Goal: Task Accomplishment & Management: Manage account settings

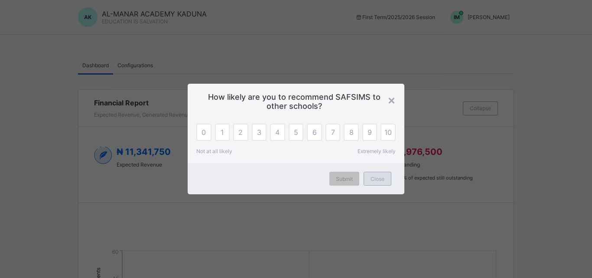
click at [373, 182] on div "Close" at bounding box center [377, 179] width 28 height 14
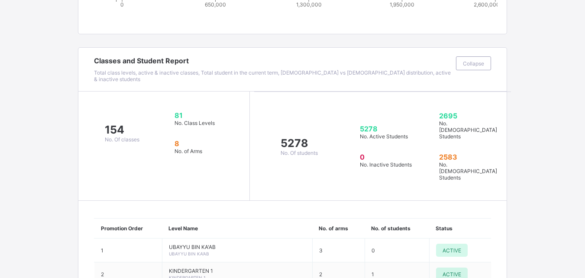
scroll to position [711, 0]
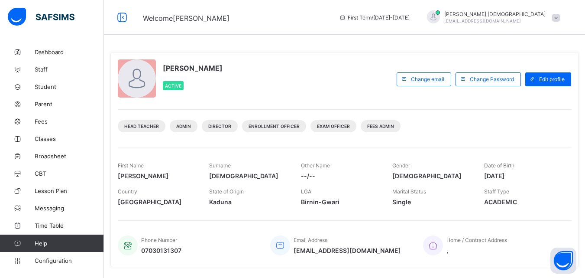
click at [185, 202] on span "[GEOGRAPHIC_DATA]" at bounding box center [157, 201] width 78 height 7
click at [47, 67] on span "Staff" at bounding box center [69, 69] width 69 height 7
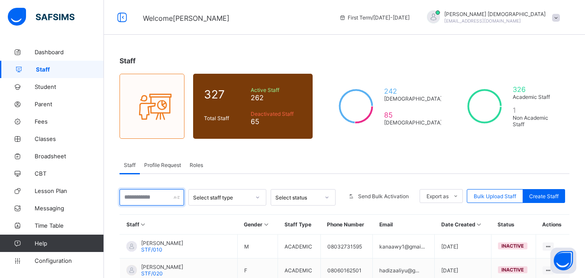
click at [157, 197] on input "text" at bounding box center [152, 197] width 65 height 16
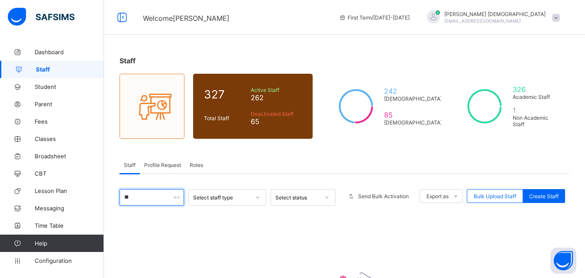
type input "*"
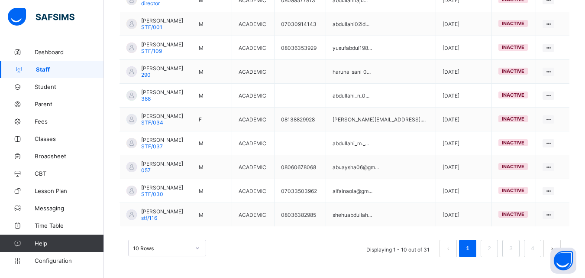
scroll to position [247, 0]
type input "**********"
click at [498, 249] on li "2" at bounding box center [489, 247] width 17 height 17
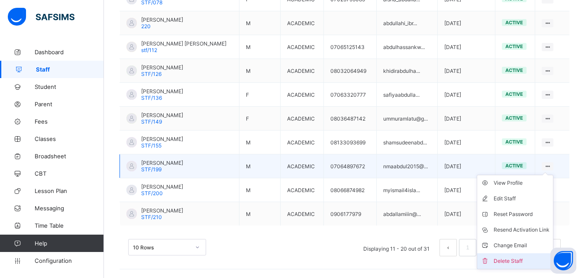
click at [515, 256] on div "Delete Staff" at bounding box center [522, 260] width 56 height 9
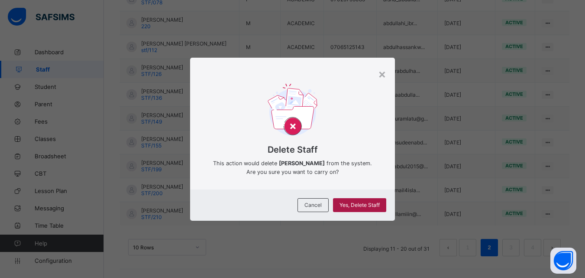
click at [358, 203] on div "Yes, Delete Staff" at bounding box center [359, 205] width 53 height 14
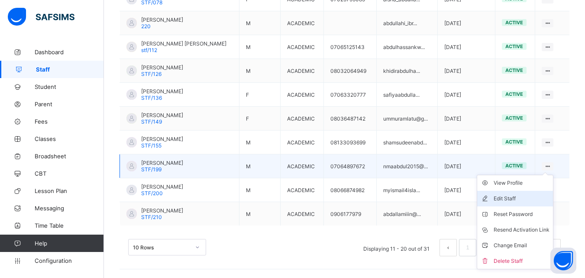
click at [511, 199] on div "Edit Staff" at bounding box center [522, 198] width 56 height 9
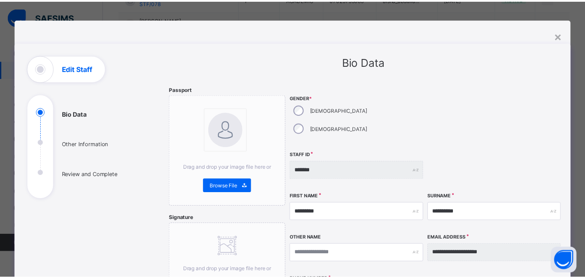
scroll to position [0, 0]
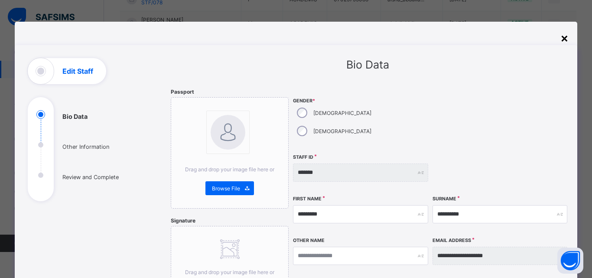
click at [563, 42] on div "×" at bounding box center [564, 37] width 8 height 15
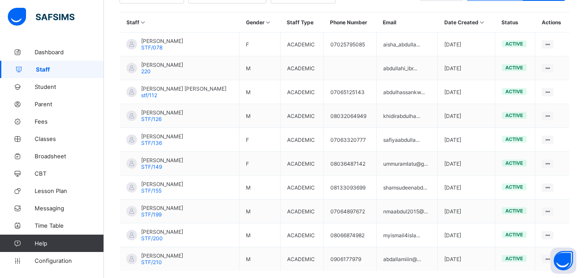
scroll to position [247, 0]
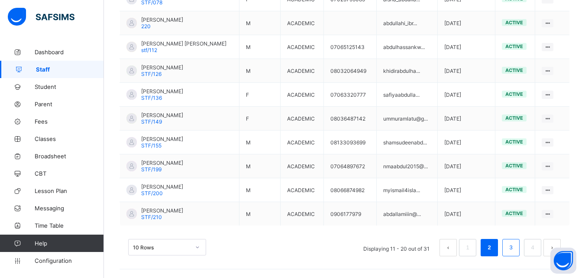
click at [515, 245] on link "3" at bounding box center [511, 247] width 8 height 11
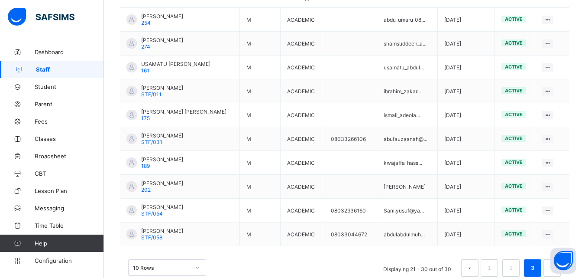
scroll to position [223, 0]
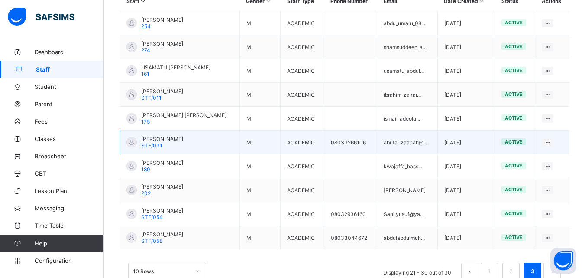
click at [183, 136] on span "[PERSON_NAME]" at bounding box center [162, 139] width 42 height 6
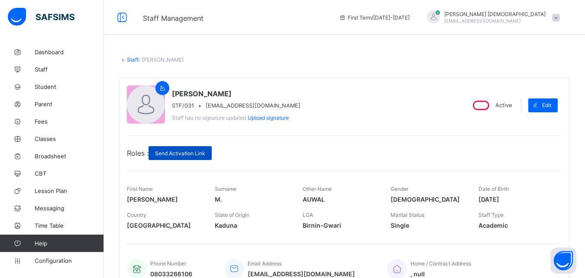
click at [178, 152] on span "Send Activation Link" at bounding box center [180, 153] width 50 height 6
click at [130, 62] on link "Staff" at bounding box center [133, 59] width 12 height 6
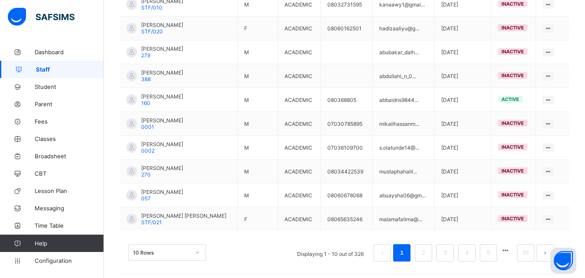
scroll to position [243, 0]
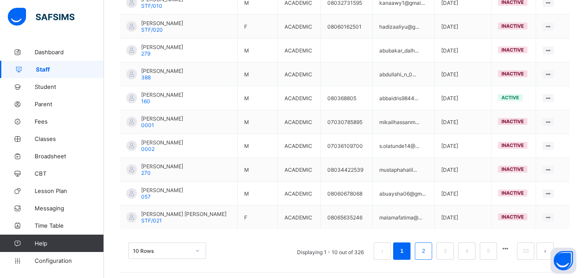
click at [425, 249] on li "2" at bounding box center [423, 250] width 17 height 17
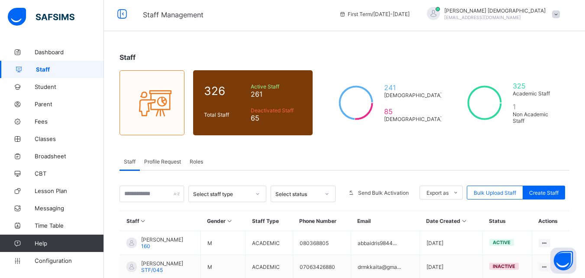
scroll to position [0, 0]
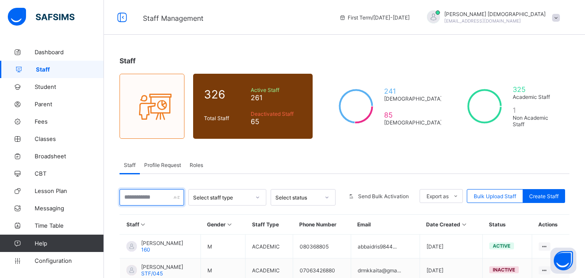
click at [162, 197] on input "text" at bounding box center [152, 197] width 65 height 16
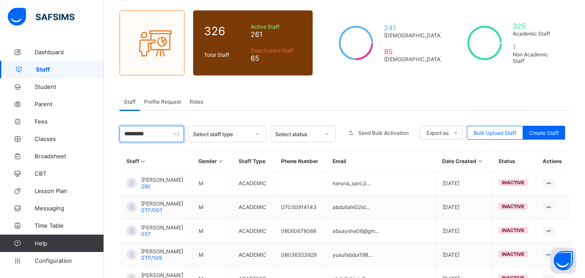
scroll to position [55, 0]
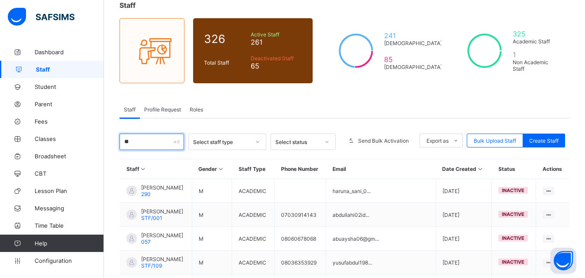
type input "*"
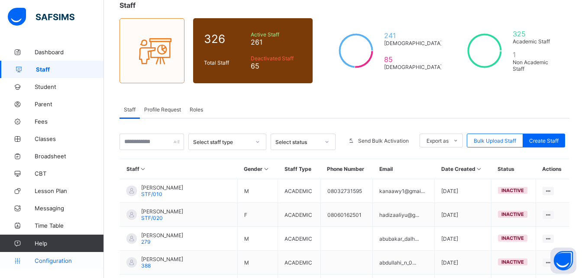
click at [53, 254] on link "Configuration" at bounding box center [52, 260] width 104 height 17
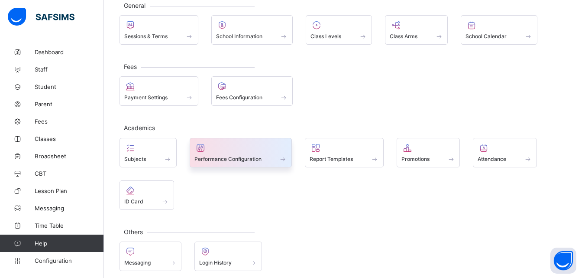
click at [240, 149] on div at bounding box center [241, 148] width 93 height 10
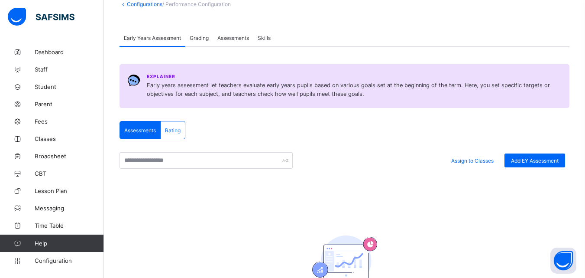
click at [199, 39] on span "Grading" at bounding box center [199, 38] width 19 height 6
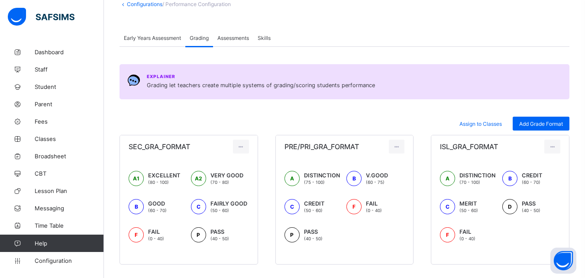
click at [235, 38] on span "Assessments" at bounding box center [233, 38] width 32 height 6
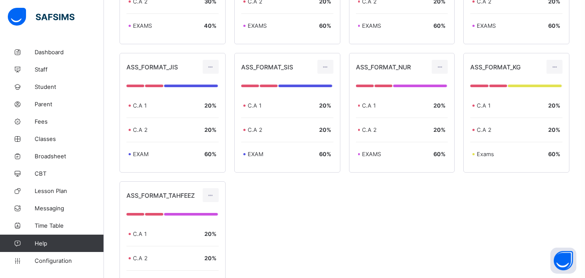
scroll to position [281, 0]
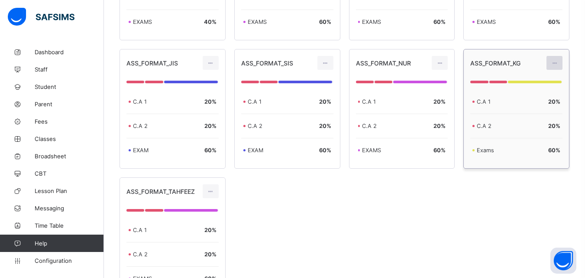
click at [558, 64] on icon at bounding box center [554, 63] width 7 height 6
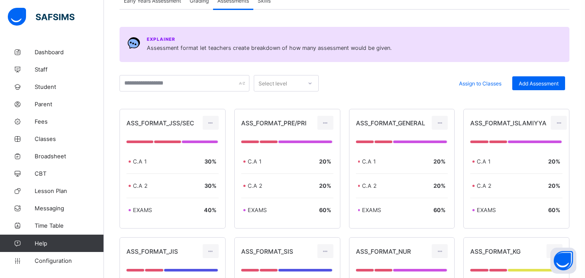
scroll to position [90, 0]
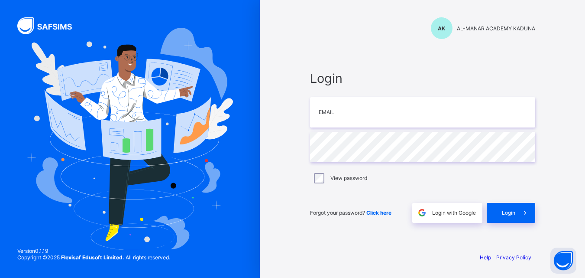
type input "**********"
